Goal: Task Accomplishment & Management: Use online tool/utility

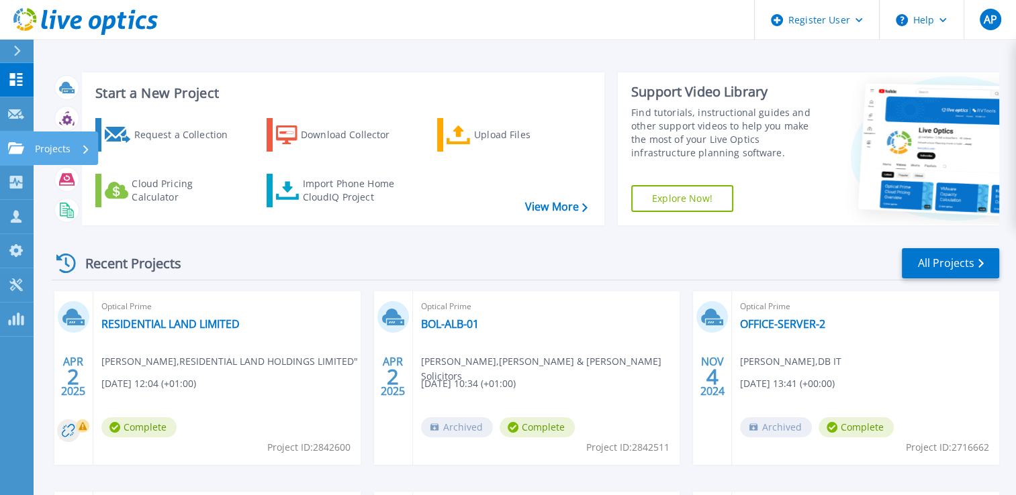
click at [21, 152] on icon at bounding box center [16, 147] width 16 height 11
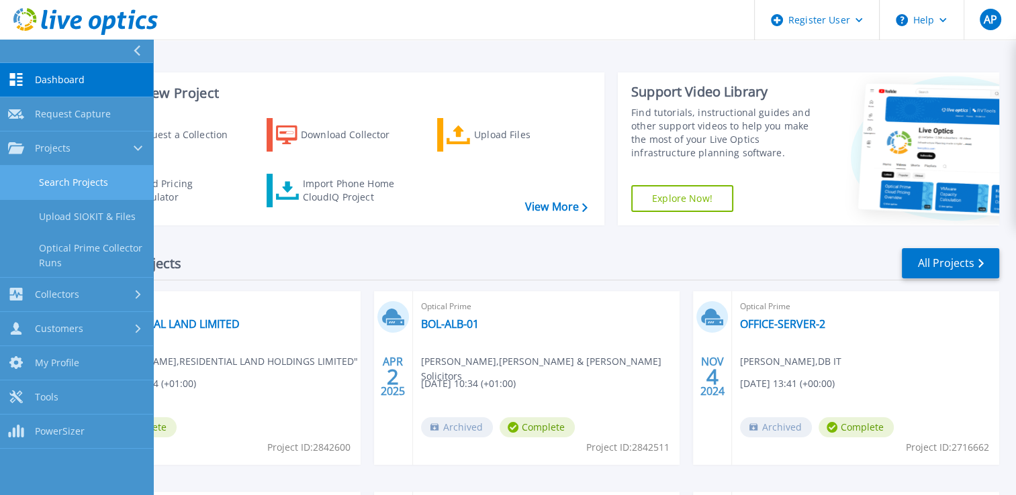
click at [99, 186] on link "Search Projects" at bounding box center [76, 183] width 153 height 34
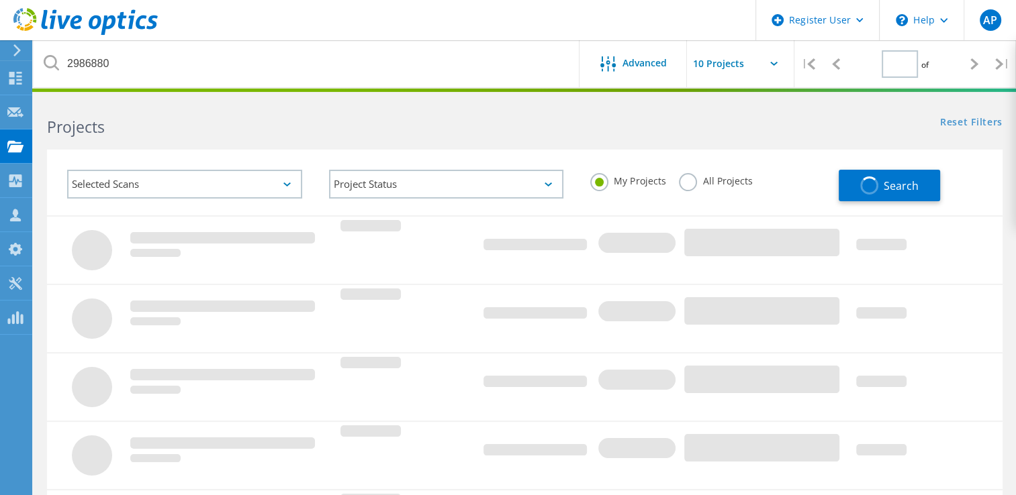
type input "1"
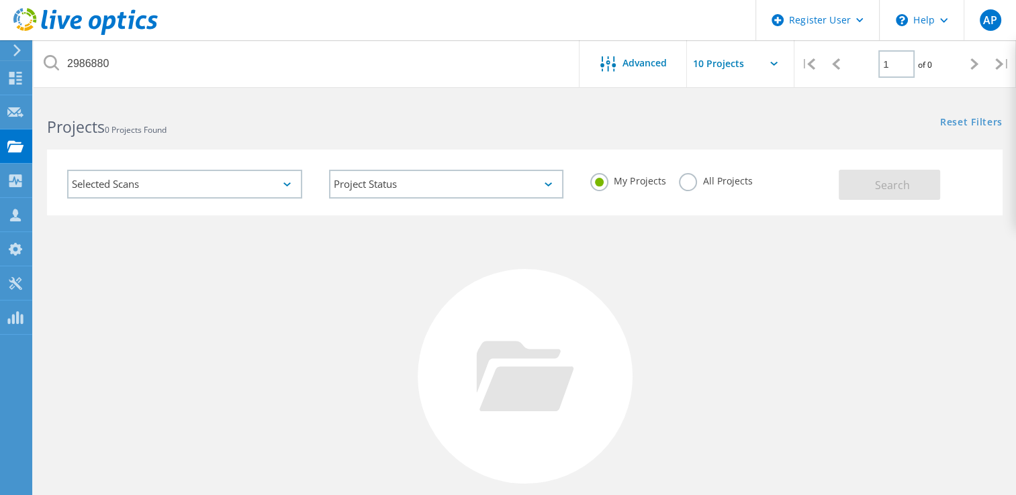
click at [300, 183] on div "Selected Scans" at bounding box center [184, 184] width 235 height 29
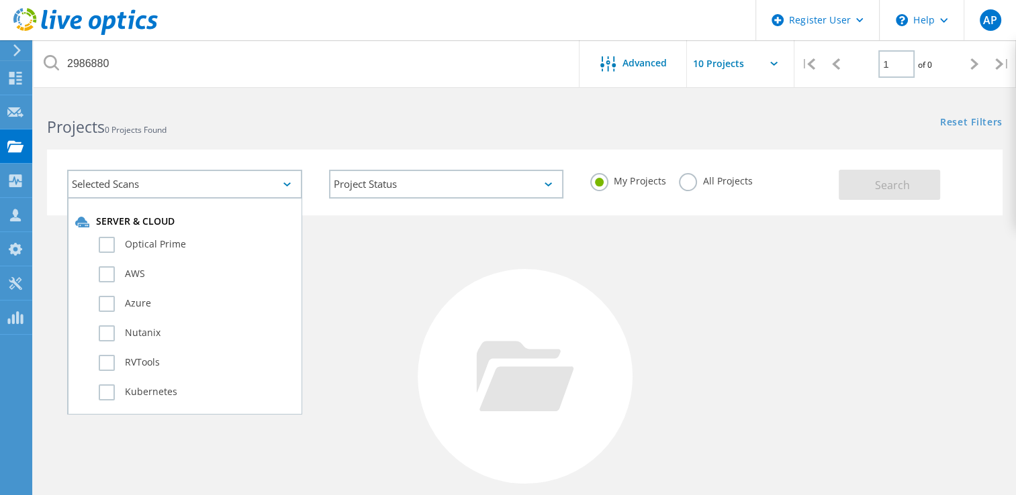
click at [300, 183] on div "Selected Scans" at bounding box center [184, 184] width 235 height 29
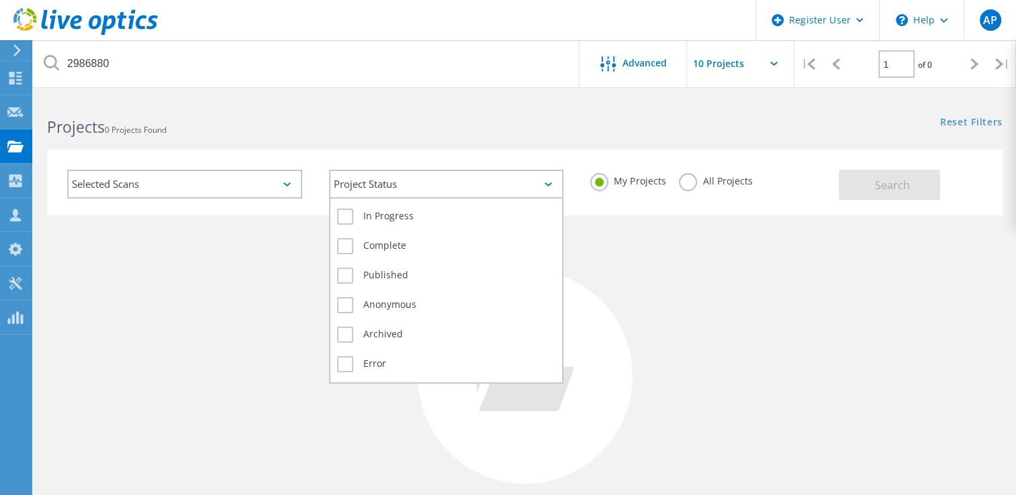
click at [379, 184] on div "Project Status" at bounding box center [446, 184] width 235 height 29
click at [397, 181] on div "Project Status" at bounding box center [446, 184] width 235 height 29
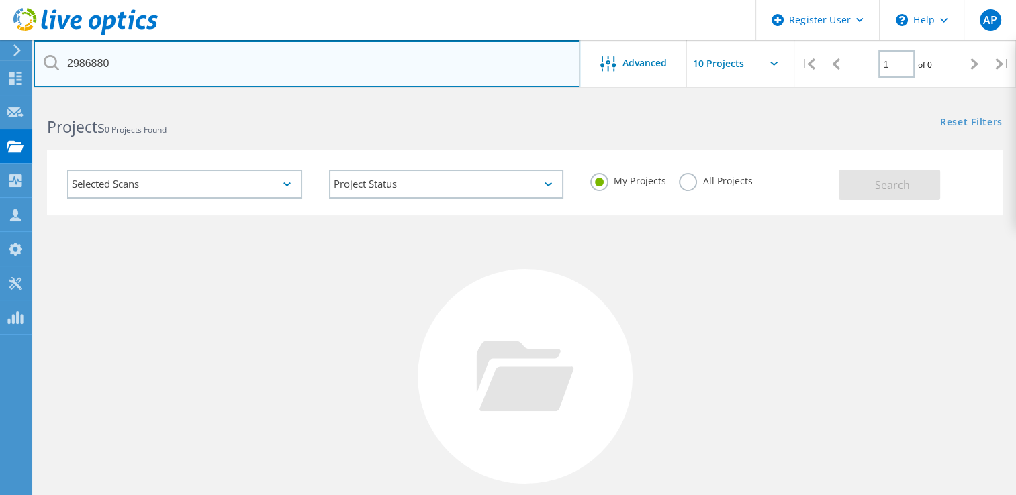
drag, startPoint x: 175, startPoint y: 75, endPoint x: 57, endPoint y: 77, distance: 118.2
click at [57, 77] on input "2986880" at bounding box center [307, 63] width 546 height 47
paste input "[EMAIL_ADDRESS][DOMAIN_NAME]"
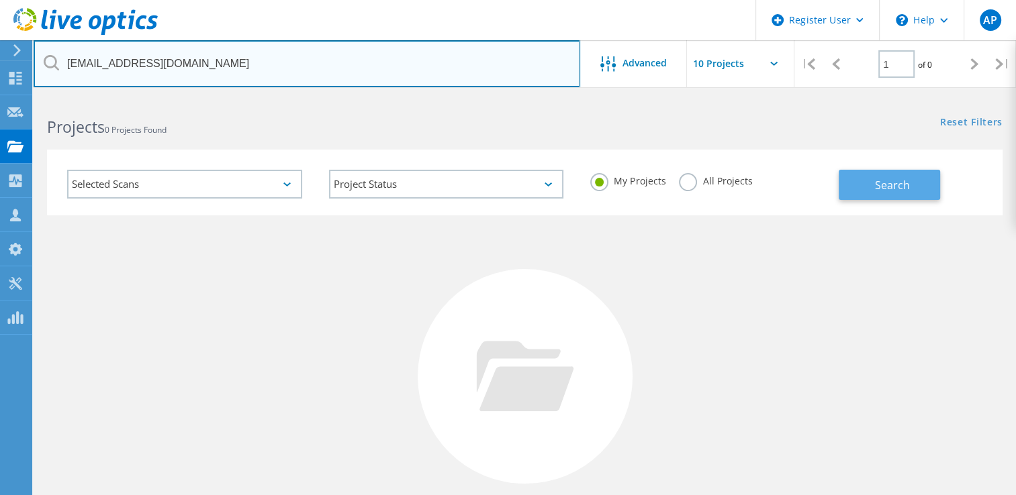
type input "[EMAIL_ADDRESS][DOMAIN_NAME]"
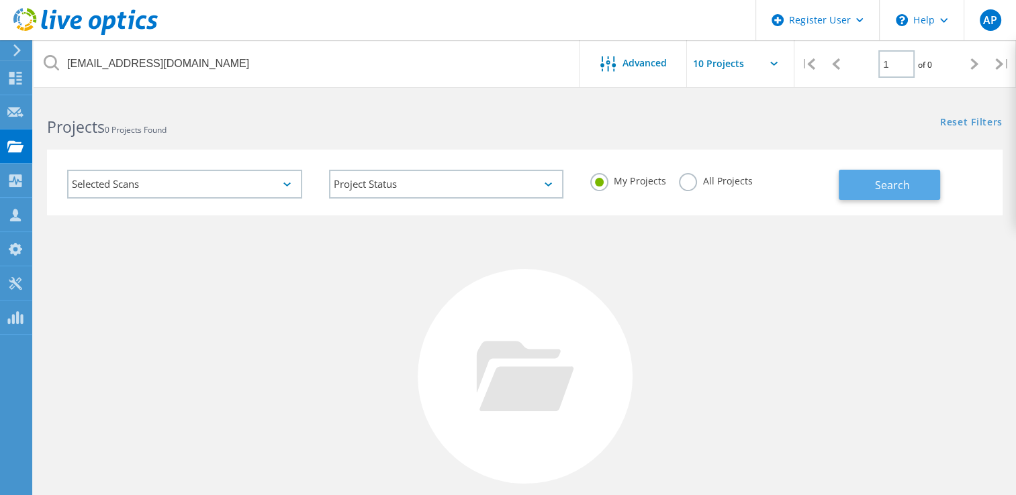
click at [853, 183] on button "Search" at bounding box center [888, 185] width 101 height 30
click at [717, 179] on label "All Projects" at bounding box center [715, 179] width 73 height 13
click at [0, 0] on input "All Projects" at bounding box center [0, 0] width 0 height 0
click at [857, 193] on button "Search" at bounding box center [888, 185] width 101 height 30
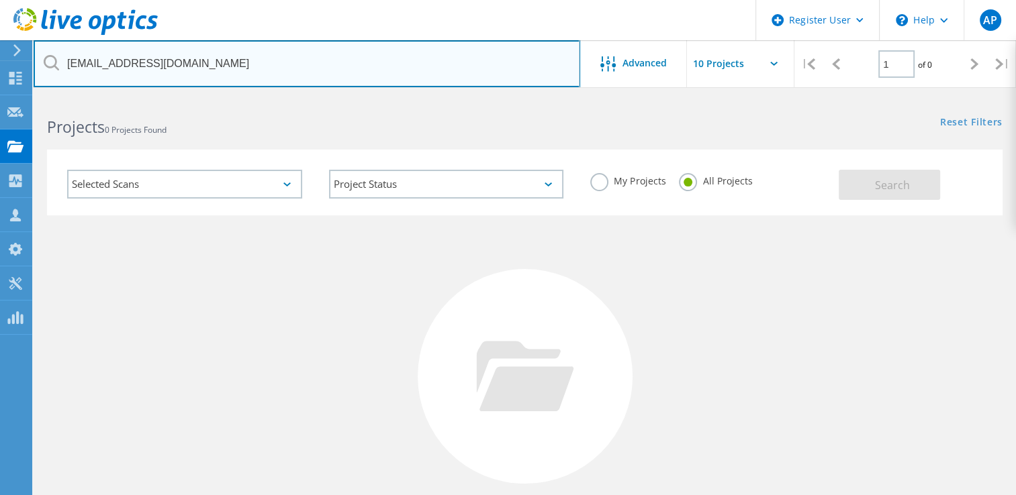
drag, startPoint x: 228, startPoint y: 64, endPoint x: 68, endPoint y: 79, distance: 161.2
click at [68, 79] on input "[EMAIL_ADDRESS][DOMAIN_NAME]" at bounding box center [307, 63] width 546 height 47
click at [201, 75] on input "[EMAIL_ADDRESS][DOMAIN_NAME]" at bounding box center [307, 63] width 546 height 47
